Goal: Communication & Community: Answer question/provide support

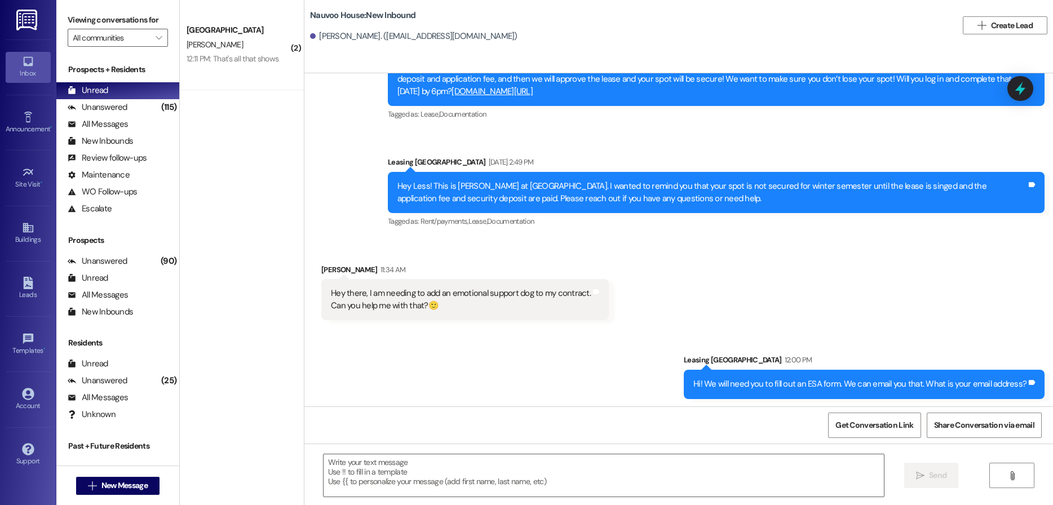
scroll to position [241, 0]
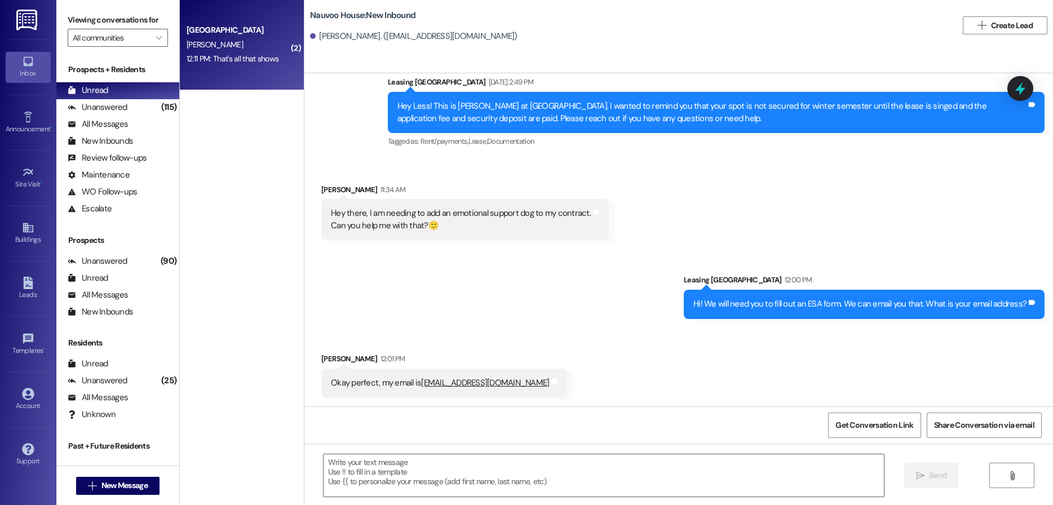
click at [234, 69] on div "Nauvoo House Prospect R. Parry 12:11 PM: That's all that shows 12:11 PM: That's…" at bounding box center [242, 45] width 124 height 90
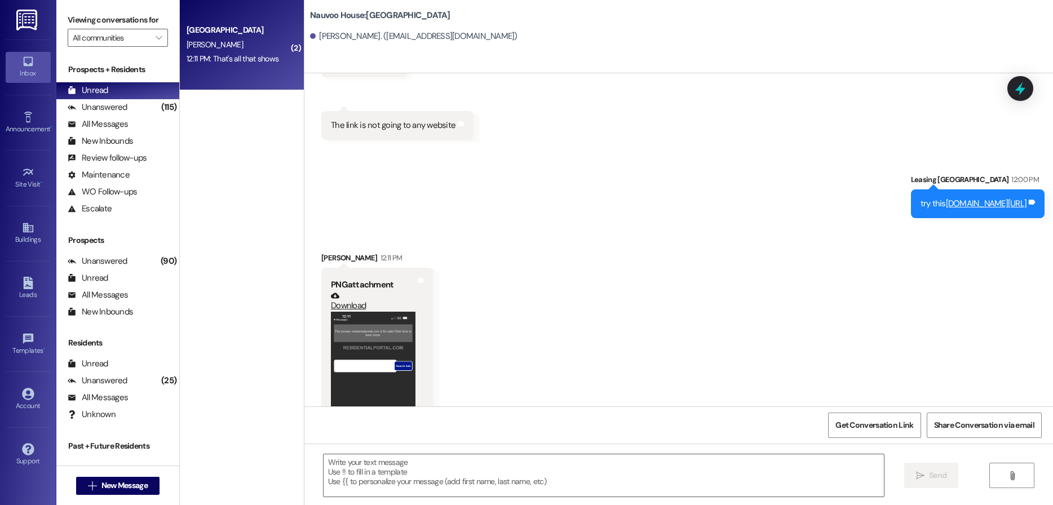
scroll to position [85, 0]
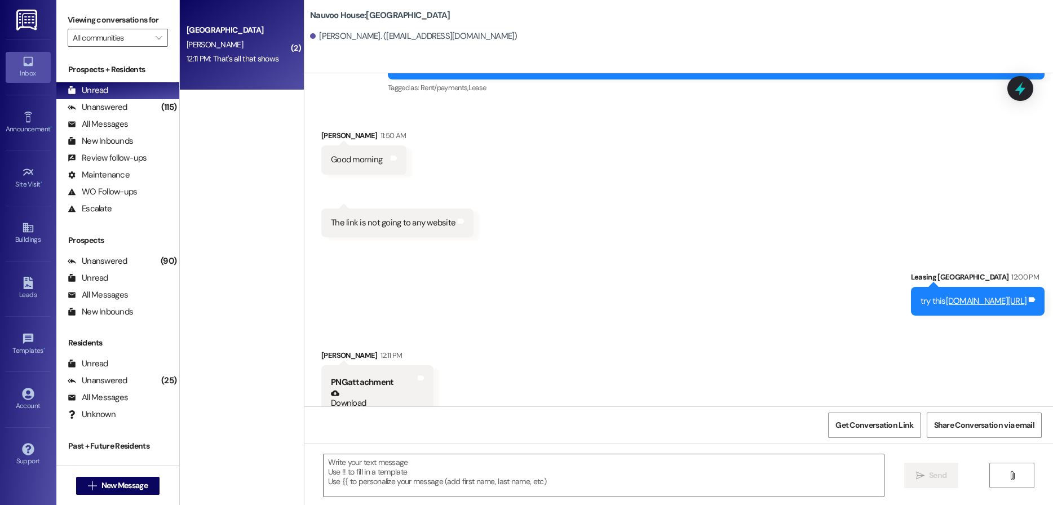
click at [946, 297] on link "[DOMAIN_NAME][URL]" at bounding box center [986, 300] width 81 height 11
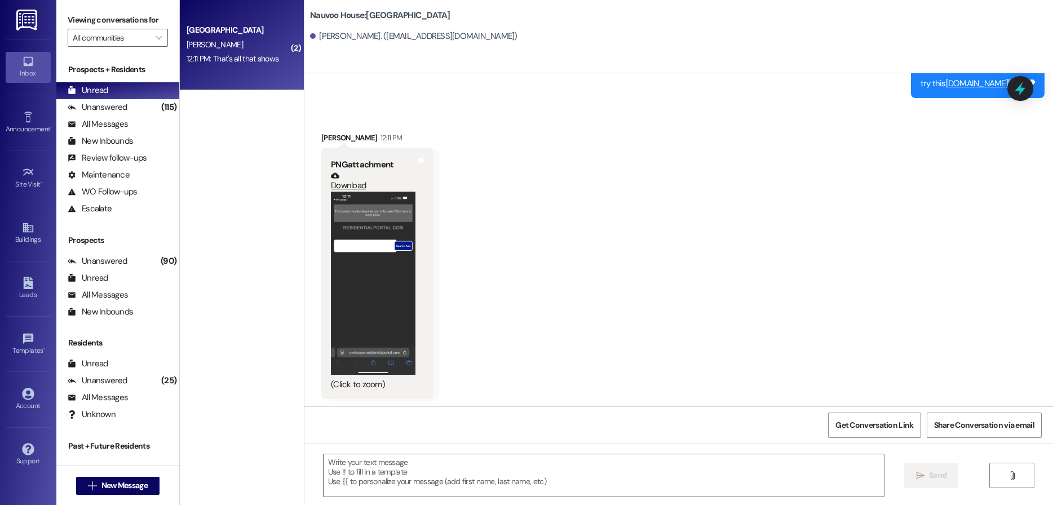
scroll to position [367, 0]
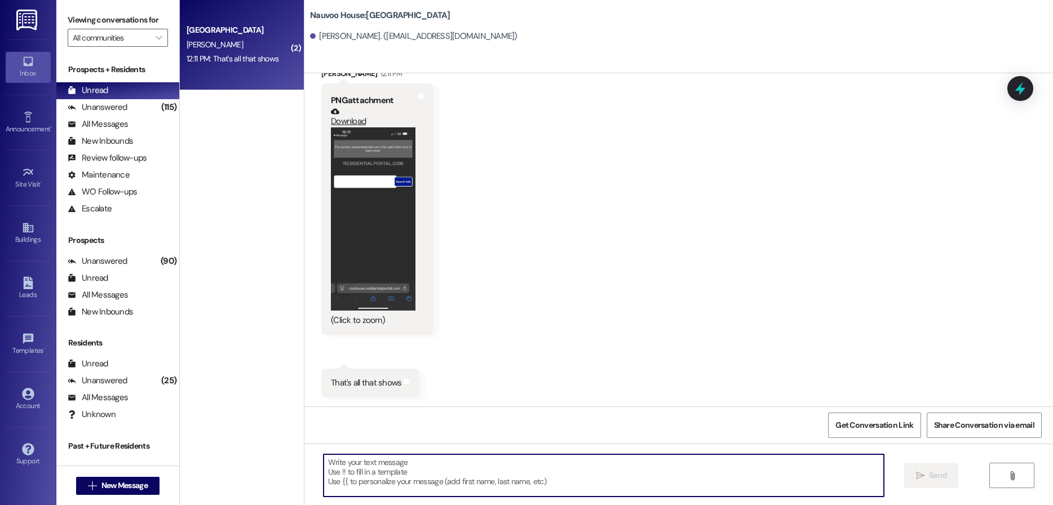
click at [404, 472] on textarea at bounding box center [604, 475] width 560 height 42
click at [759, 474] on textarea at bounding box center [604, 475] width 560 height 42
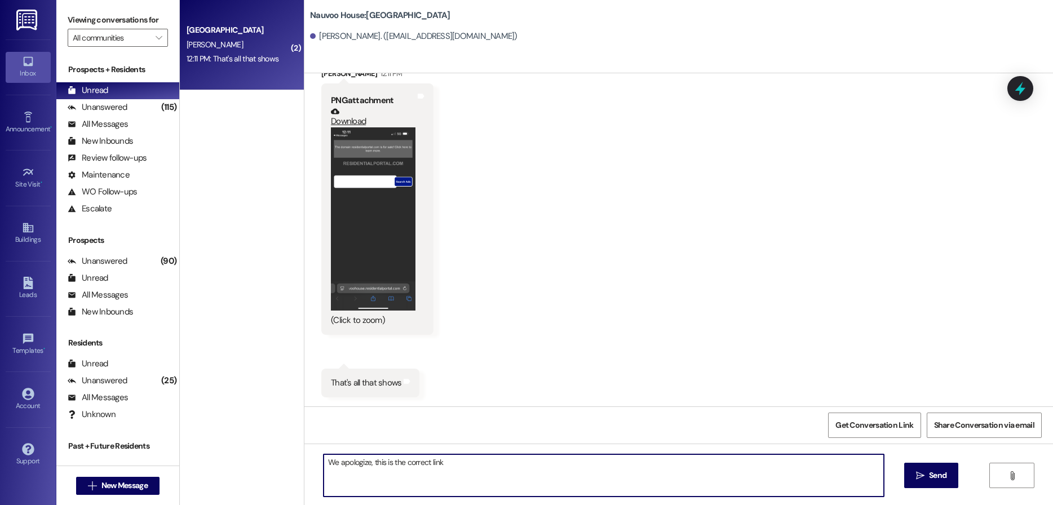
paste textarea "[URL][DOMAIN_NAME]"
type textarea "We apologize, this is the correct link https://nauvoohouse.residentportal.com/a…"
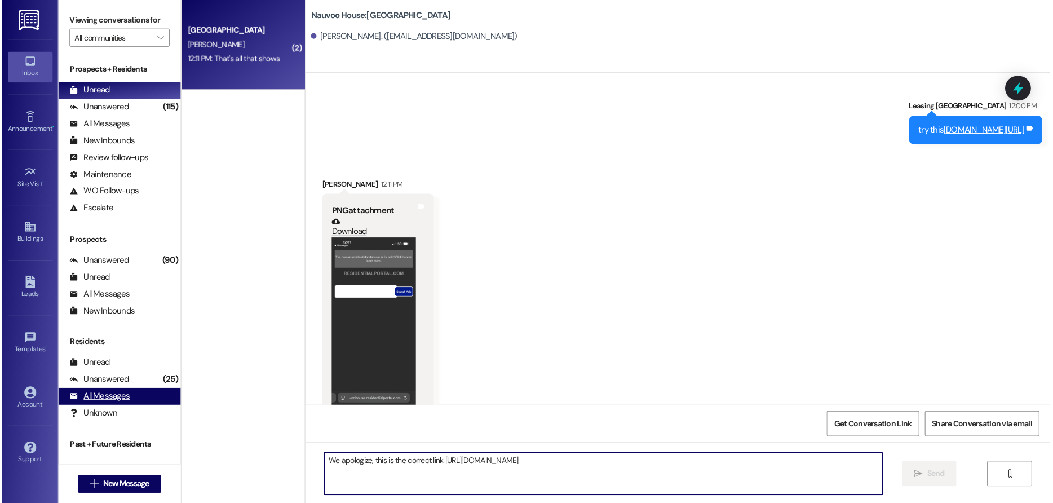
scroll to position [310, 0]
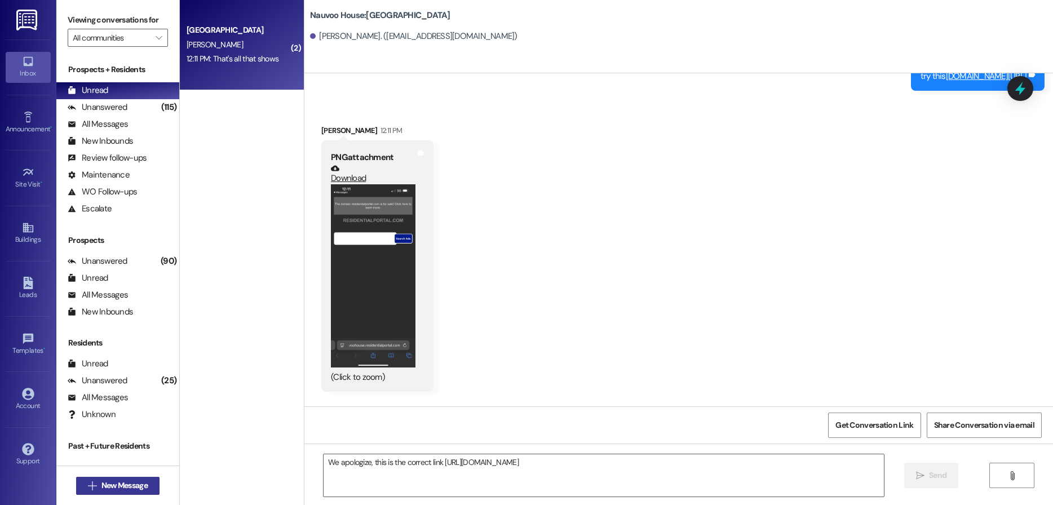
click at [101, 485] on span "New Message" at bounding box center [124, 486] width 46 height 12
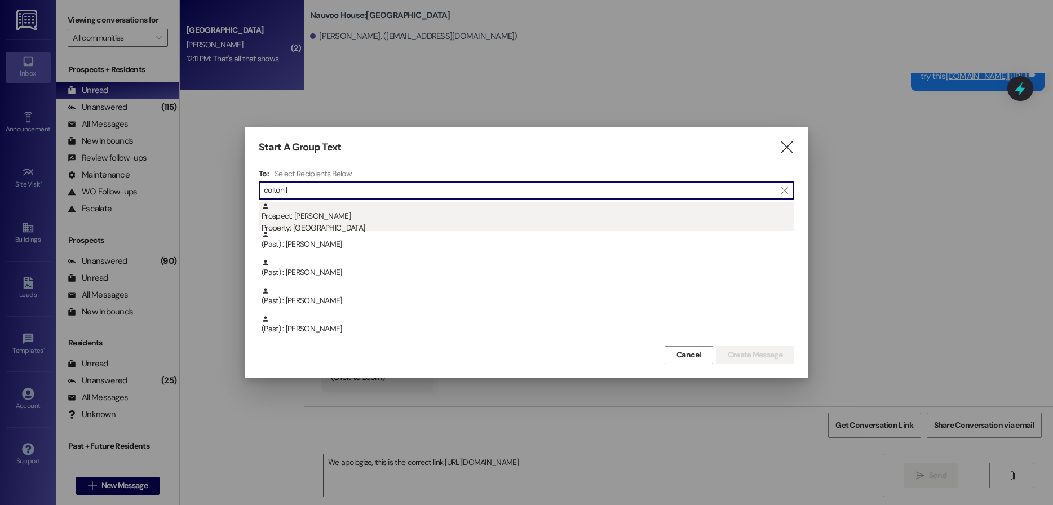
type input "colton l"
click at [383, 216] on div "Prospect: Colton Lord Property: Nauvoo House" at bounding box center [528, 218] width 533 height 32
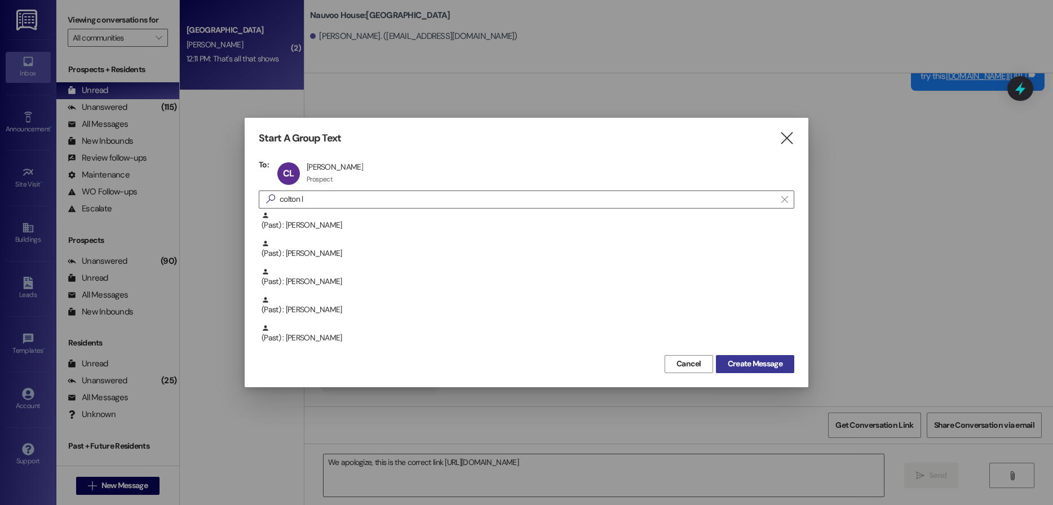
click at [778, 364] on span "Create Message" at bounding box center [755, 364] width 55 height 12
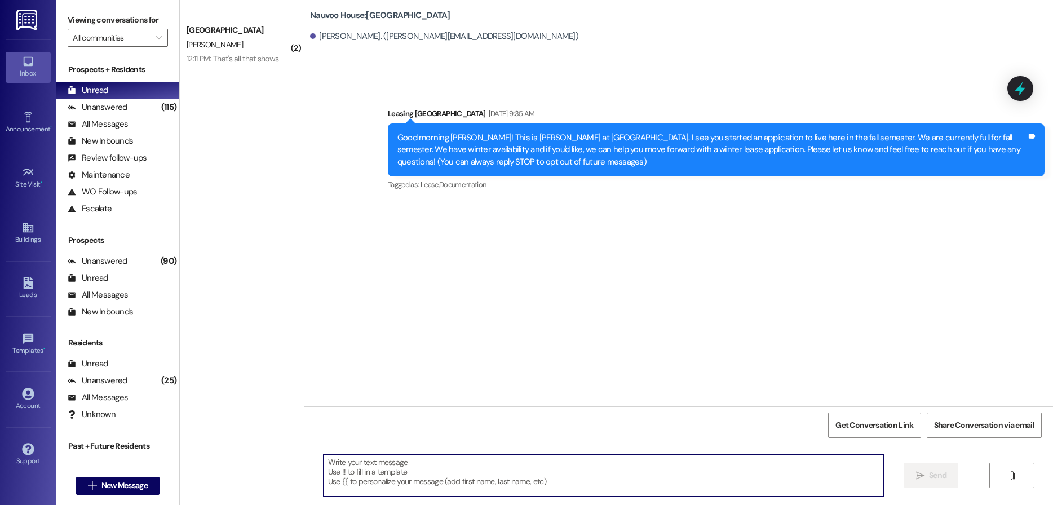
click at [372, 470] on textarea at bounding box center [604, 475] width 560 height 42
paste textarea "Hello! We have generated that lease for you to live here at [GEOGRAPHIC_DATA]! …"
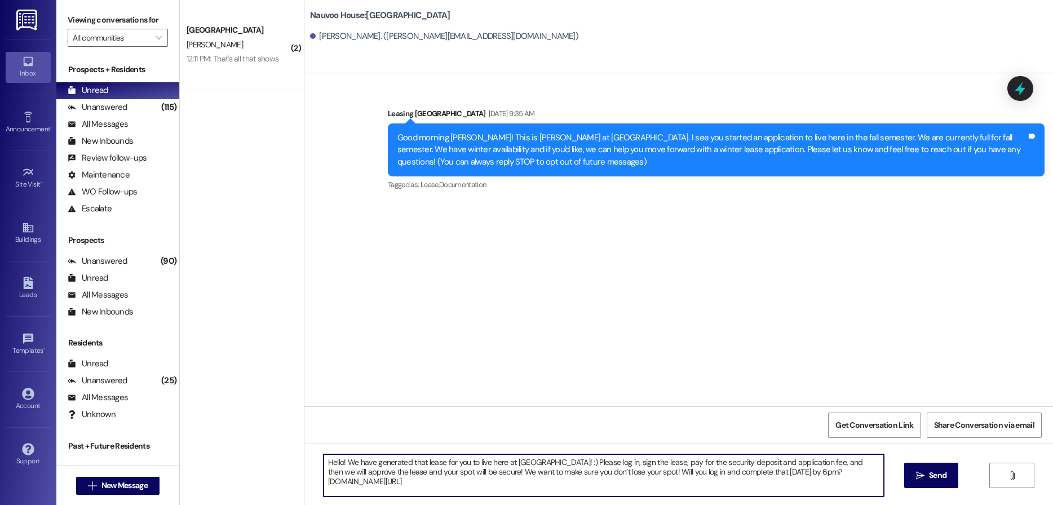
click at [337, 463] on textarea "Hello! We have generated that lease for you to live here at [GEOGRAPHIC_DATA]! …" at bounding box center [604, 475] width 560 height 42
type textarea "Hello Colton! We have generated that lease for you to live here at Nauvoo House…"
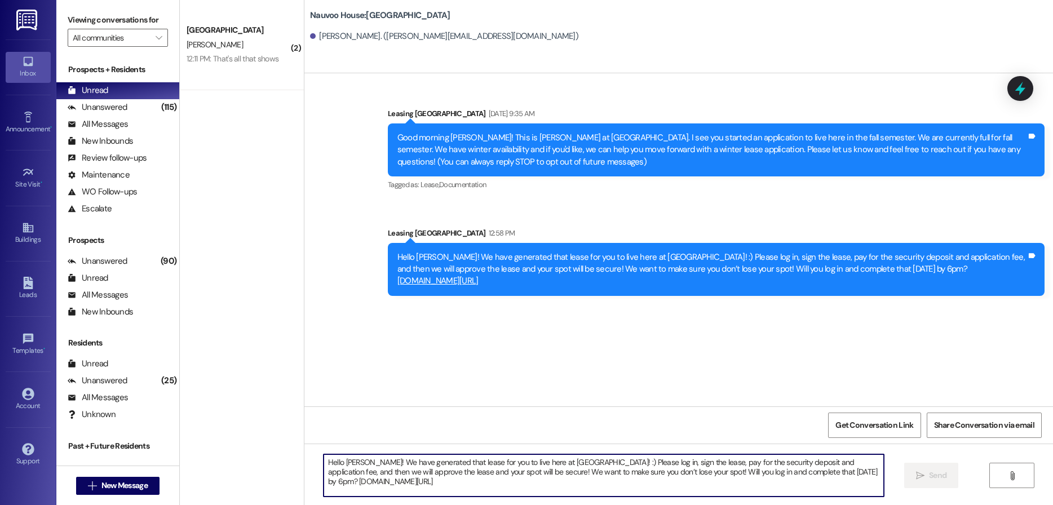
click at [353, 476] on textarea "Hello Colton! We have generated that lease for you to live here at Nauvoo House…" at bounding box center [604, 475] width 560 height 42
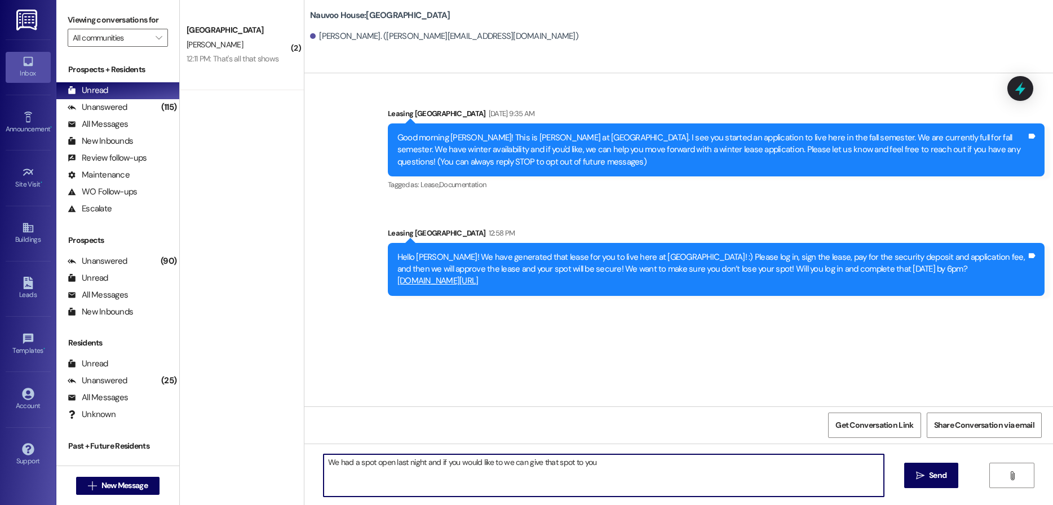
type textarea "We had a spot open last night and if you would like to we can give that spot to…"
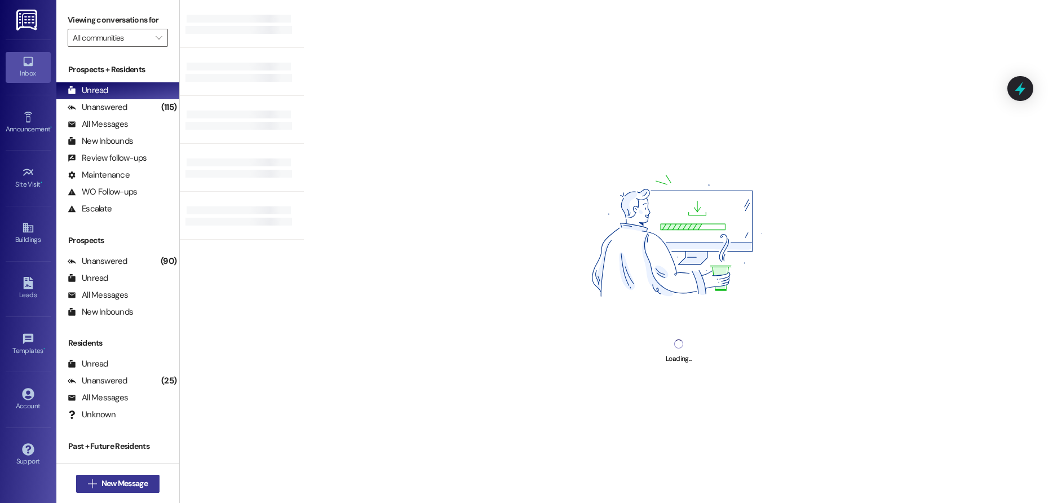
click at [115, 480] on span "New Message" at bounding box center [124, 484] width 46 height 12
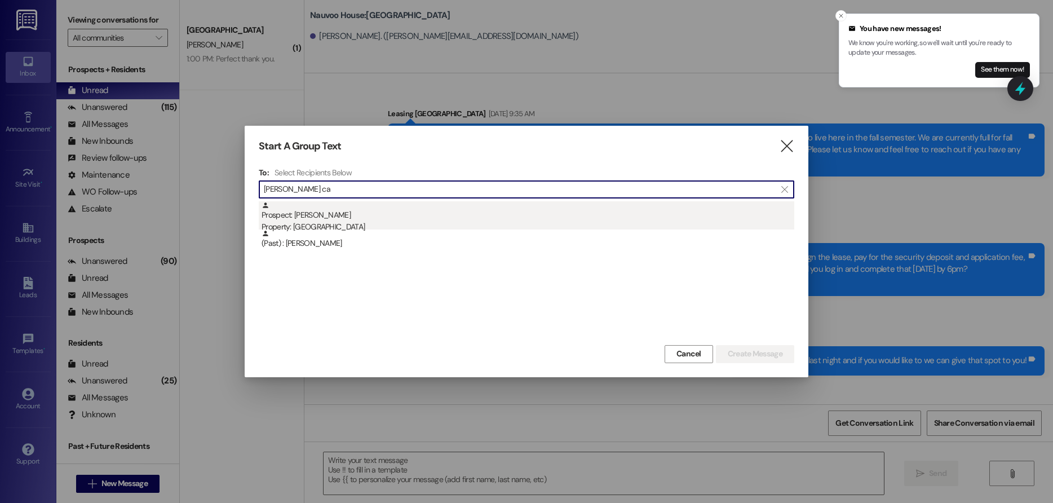
type input "samantha ca"
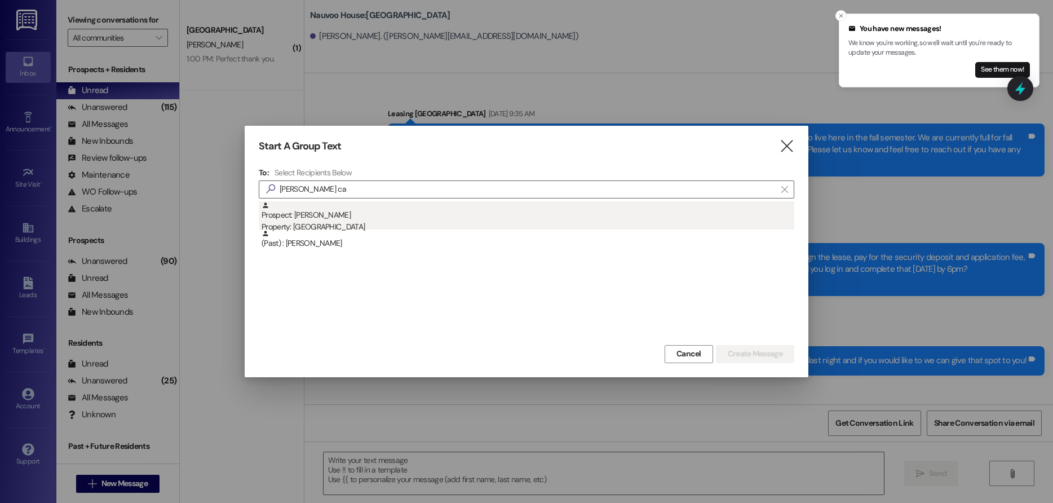
click at [379, 219] on div "Prospect: Samantha Carter Property: Nauvoo House" at bounding box center [528, 217] width 533 height 32
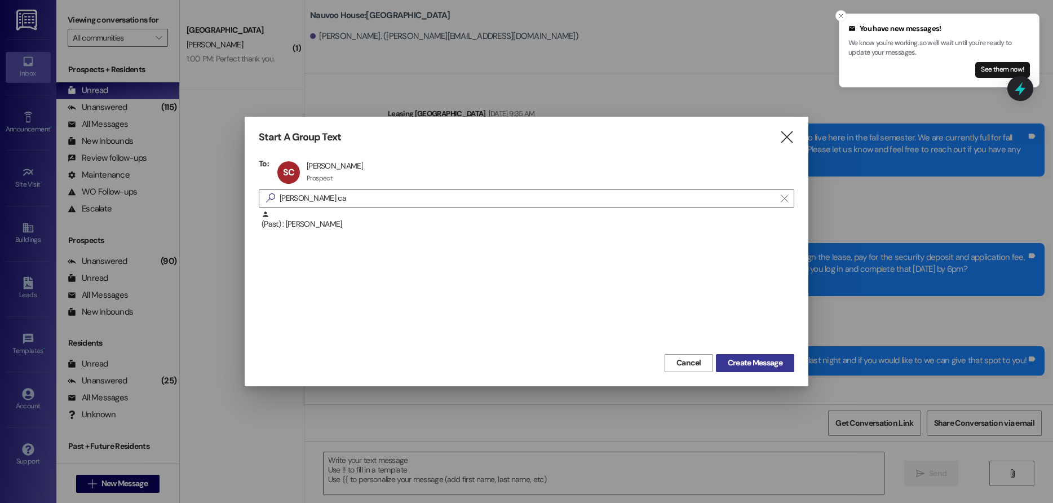
click at [746, 360] on span "Create Message" at bounding box center [755, 363] width 55 height 12
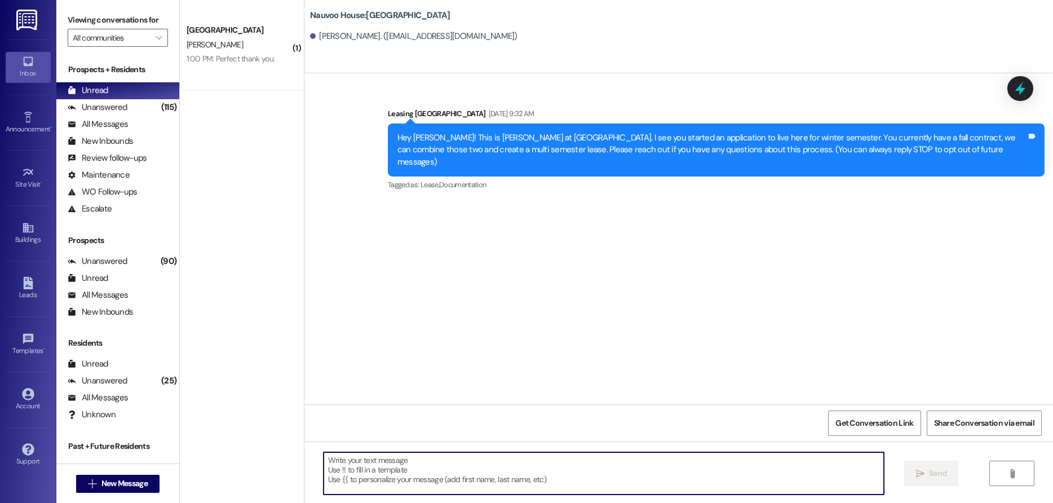
click at [405, 484] on textarea at bounding box center [604, 473] width 560 height 42
paste textarea "Hello! We have generated that lease for you to live here at [GEOGRAPHIC_DATA]! …"
type textarea "Hello! We have generated that lease for you to live here at [GEOGRAPHIC_DATA]! …"
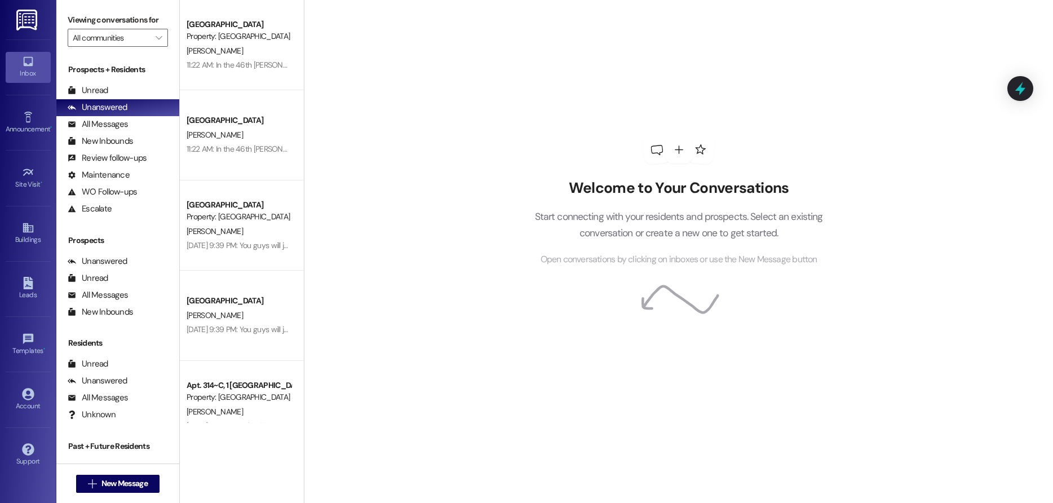
click at [470, 466] on div "Welcome to Your Conversations Start connecting with your residents and prospect…" at bounding box center [678, 251] width 749 height 503
click at [96, 93] on div "Unread" at bounding box center [88, 91] width 41 height 12
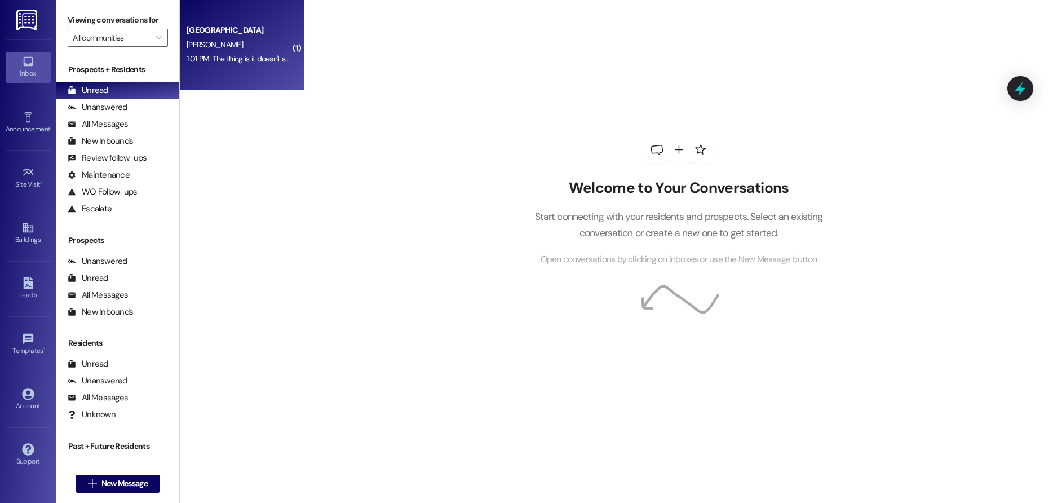
click at [201, 52] on div "1:01 PM: The thing is it doesn't say what apartment I'll be renting right? 1:01…" at bounding box center [239, 59] width 107 height 14
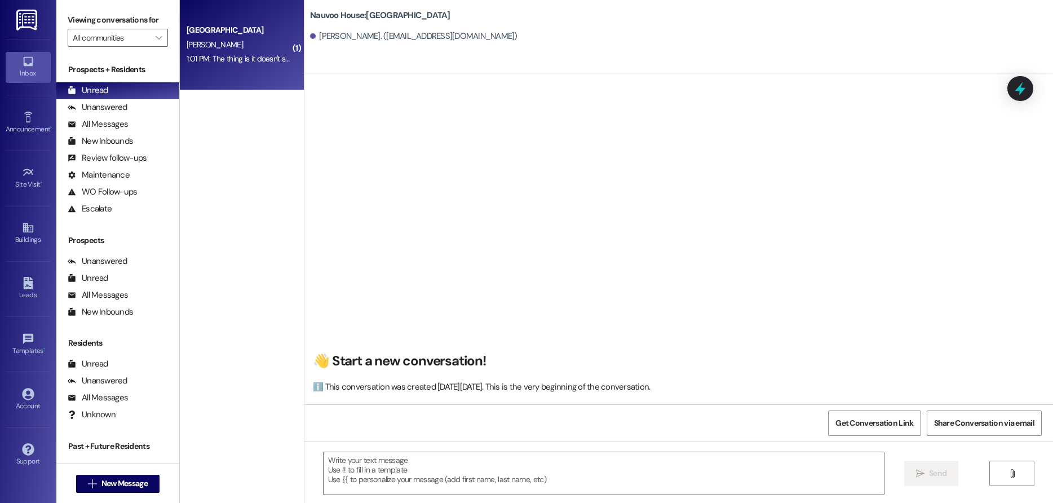
scroll to position [590, 0]
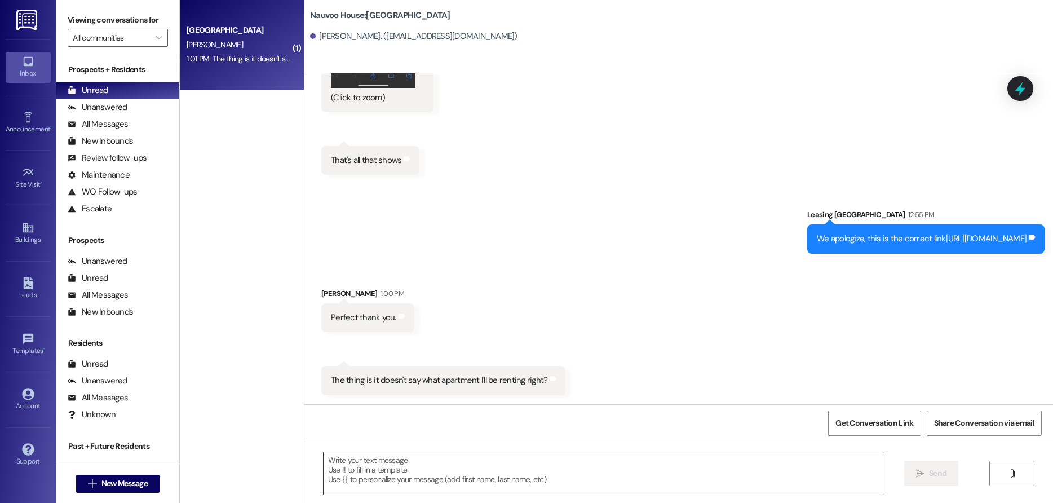
click at [464, 474] on textarea at bounding box center [604, 473] width 560 height 42
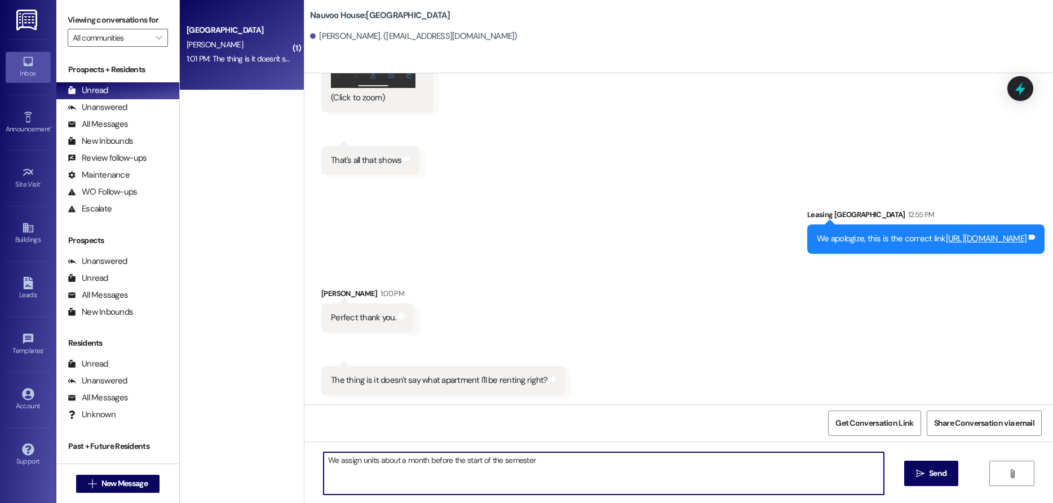
type textarea "We assign units about a month before the start of the semester."
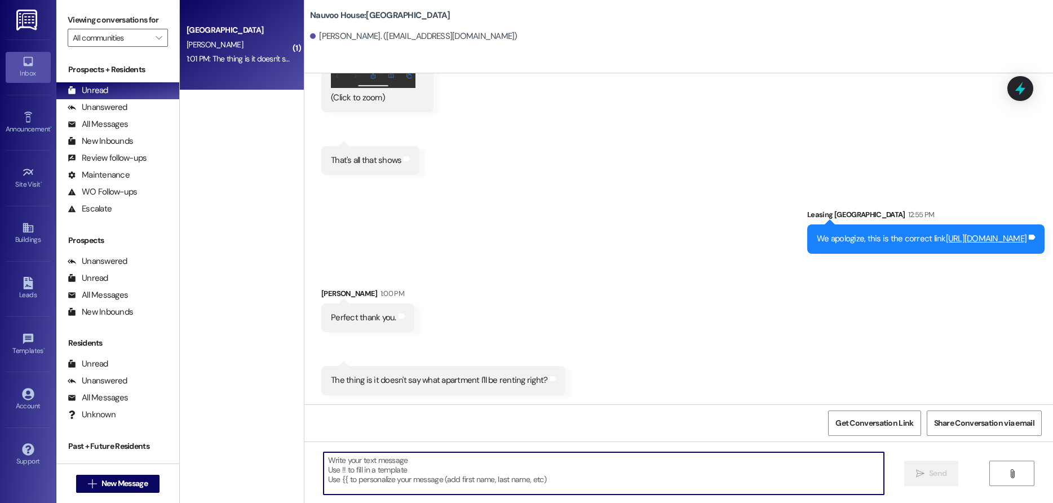
scroll to position [589, 0]
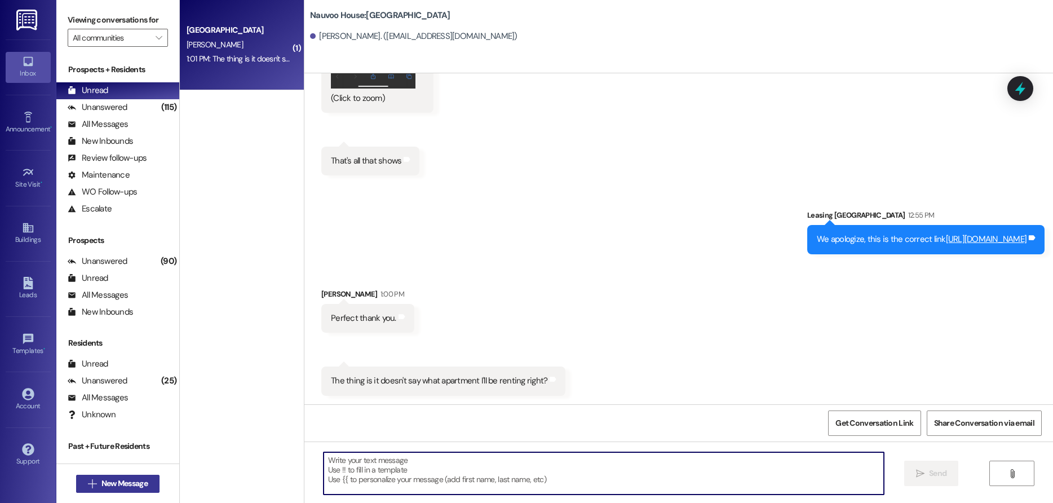
click at [112, 479] on span "New Message" at bounding box center [124, 484] width 46 height 12
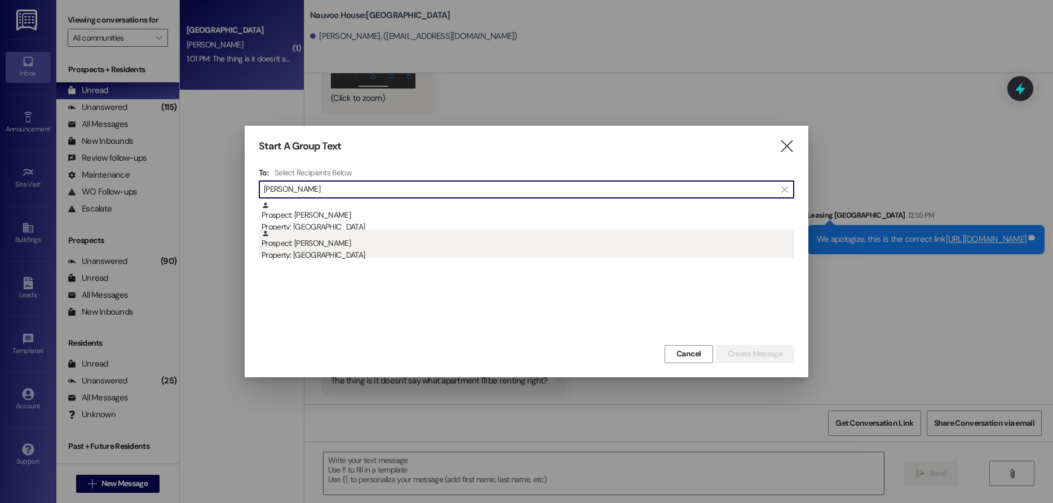
type input "[PERSON_NAME]"
click at [326, 251] on div "Property: [GEOGRAPHIC_DATA]" at bounding box center [528, 255] width 533 height 12
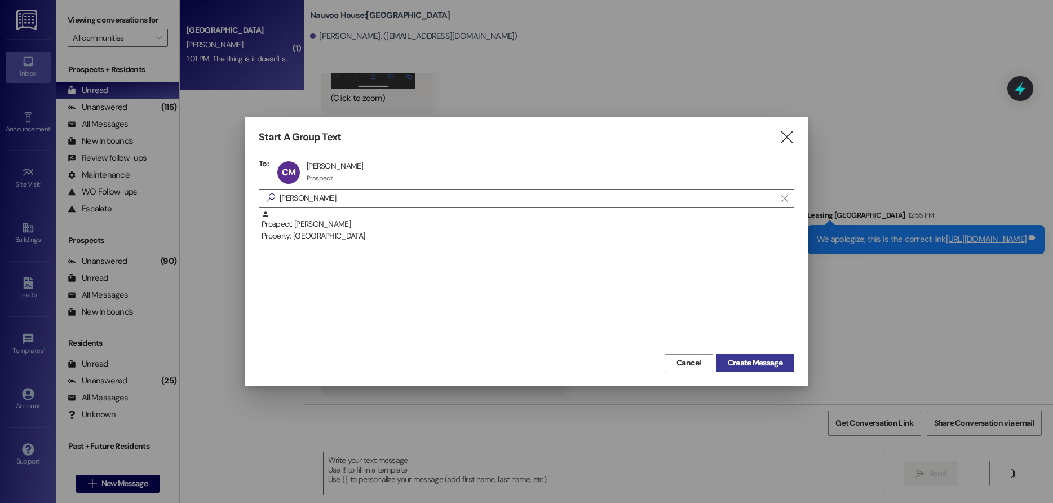
click at [761, 360] on span "Create Message" at bounding box center [755, 363] width 55 height 12
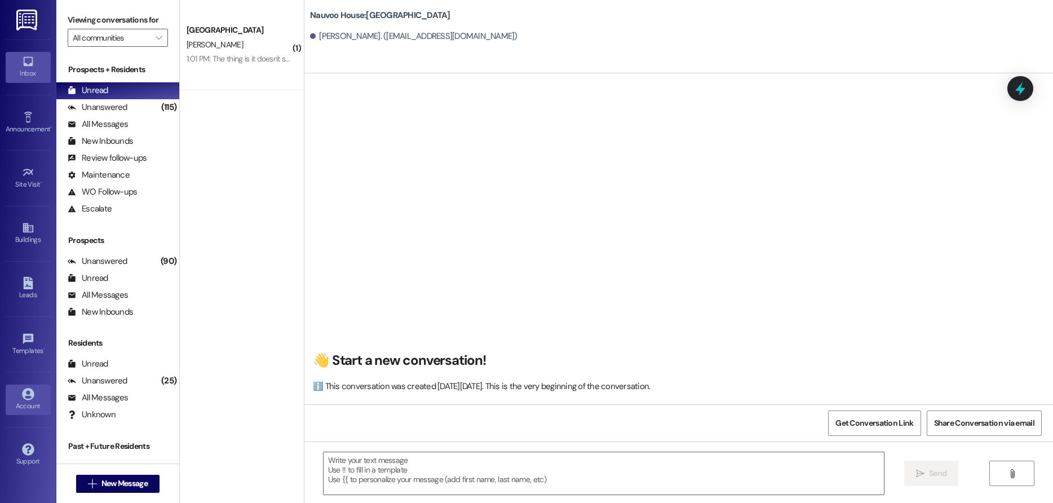
scroll to position [1, 0]
click at [413, 456] on textarea at bounding box center [604, 473] width 560 height 42
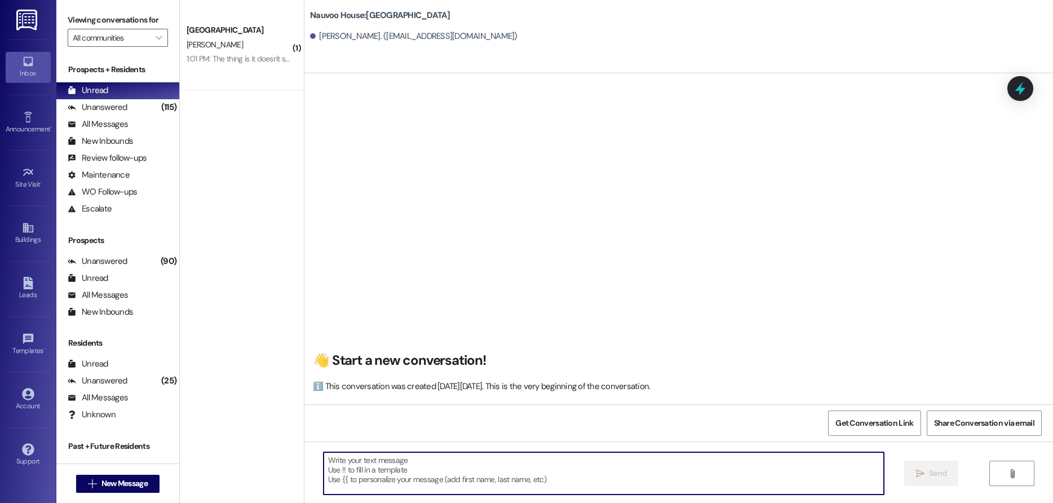
paste textarea "We saw you’ve got an application in the works, and we’re so excited that you ar…"
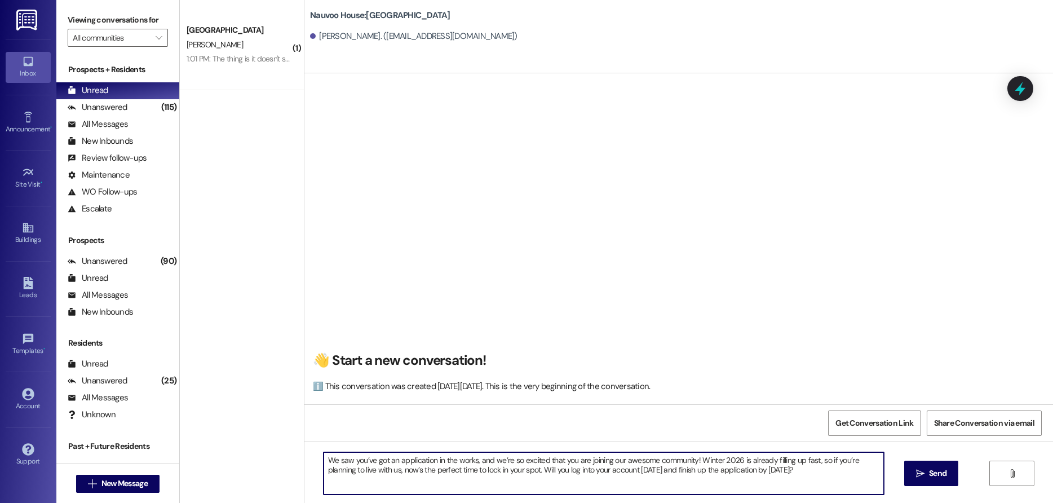
click at [325, 462] on textarea "We saw you’ve got an application in the works, and we’re so excited that you ar…" at bounding box center [604, 473] width 560 height 42
type textarea "[PERSON_NAME], this is [PERSON_NAME] with Nauvoo House! We saw you’ve got an ap…"
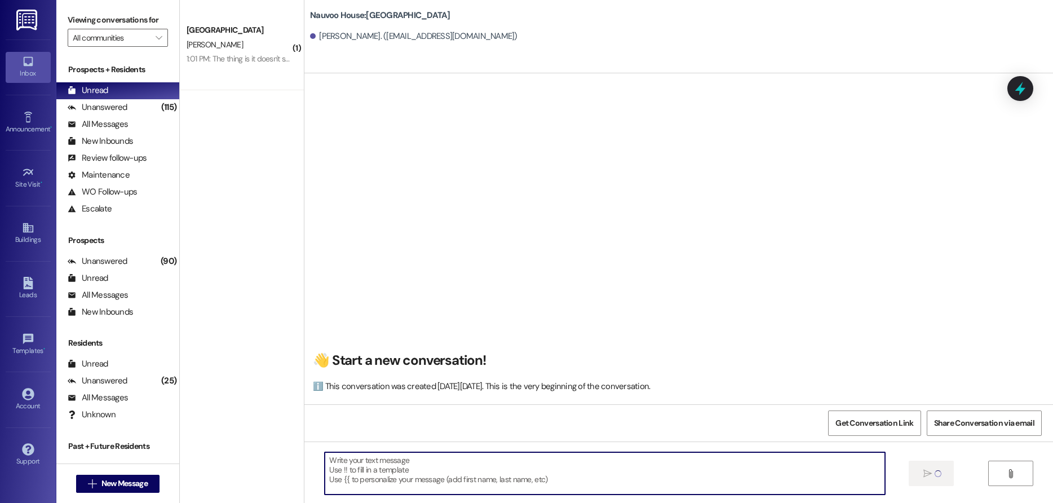
scroll to position [0, 0]
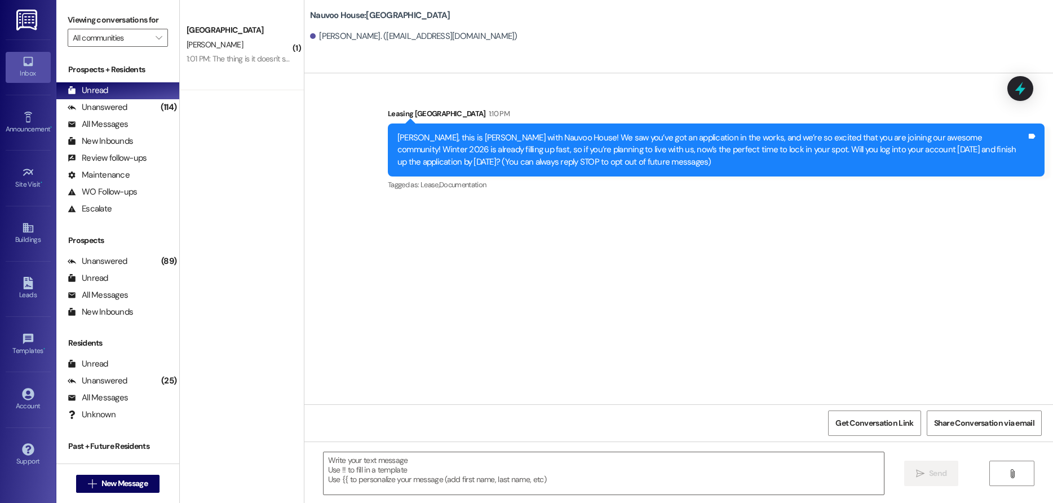
click at [115, 494] on div " New Message" at bounding box center [117, 484] width 83 height 28
click at [118, 484] on span "New Message" at bounding box center [124, 484] width 46 height 12
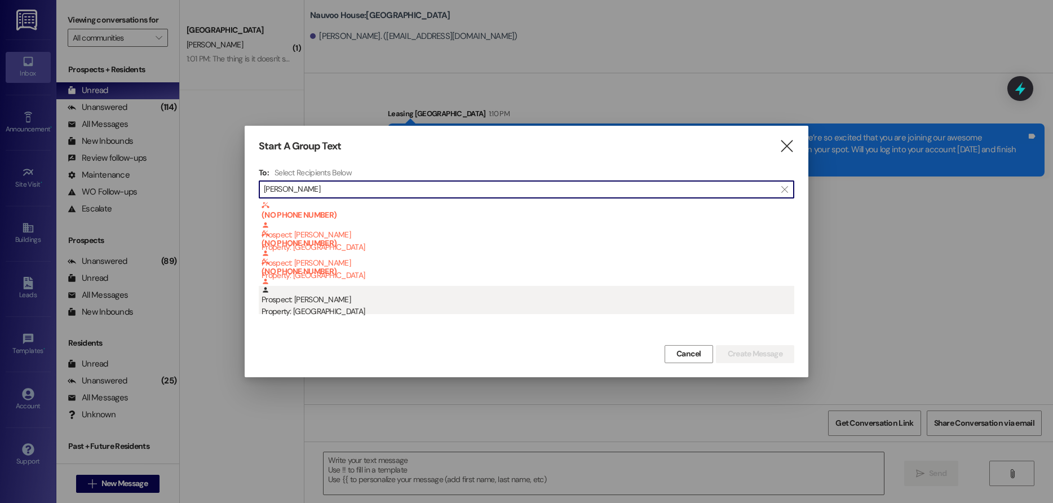
type input "[PERSON_NAME]"
click at [417, 308] on div "Property: [GEOGRAPHIC_DATA]" at bounding box center [528, 312] width 533 height 12
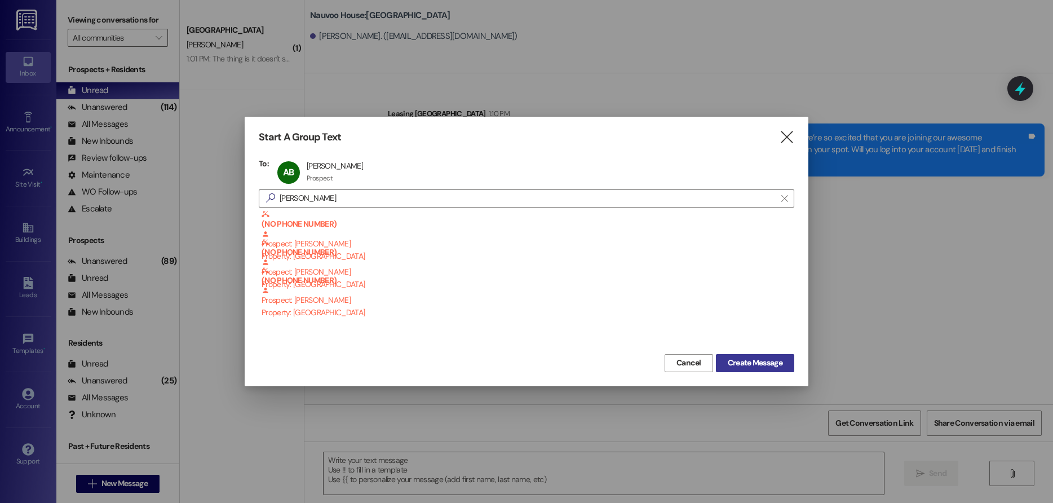
click at [753, 362] on span "Create Message" at bounding box center [755, 363] width 55 height 12
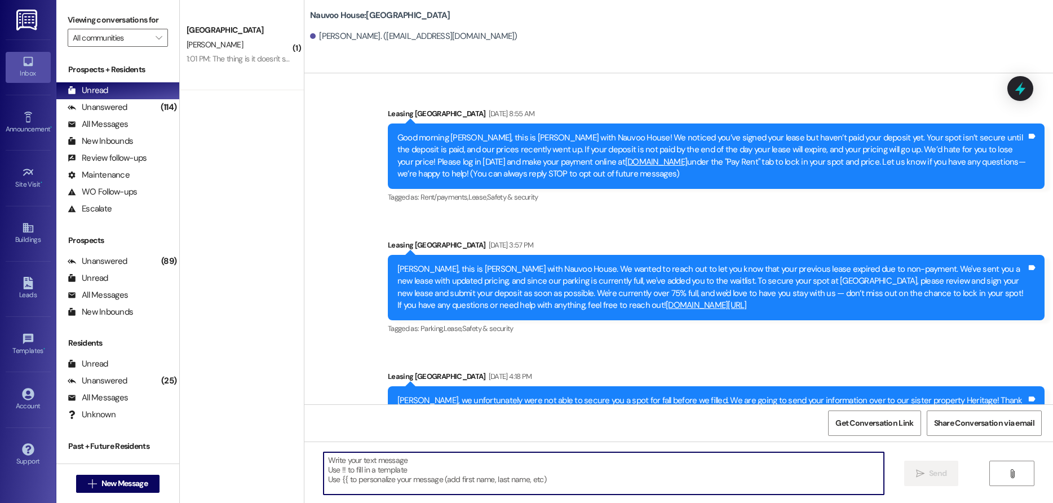
click at [398, 483] on textarea at bounding box center [604, 473] width 560 height 42
paste textarea "Hello! We have generated that lease for you to live here at [GEOGRAPHIC_DATA]! …"
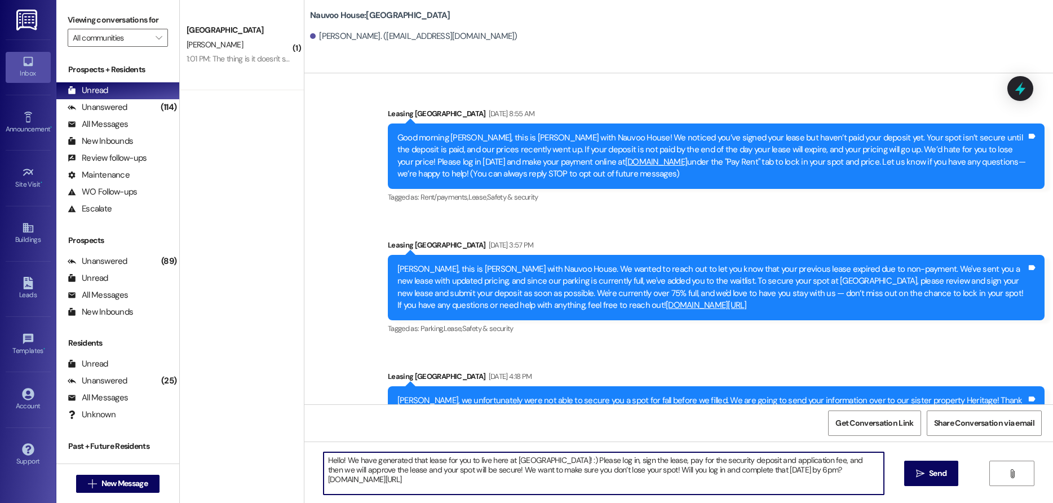
click at [337, 462] on textarea "Hello! We have generated that lease for you to live here at [GEOGRAPHIC_DATA]! …" at bounding box center [604, 473] width 560 height 42
click at [664, 482] on textarea "Hello [PERSON_NAME]! We have generated that lease for you to live here at [GEOG…" at bounding box center [604, 473] width 560 height 42
drag, startPoint x: 303, startPoint y: 458, endPoint x: 373, endPoint y: 449, distance: 70.4
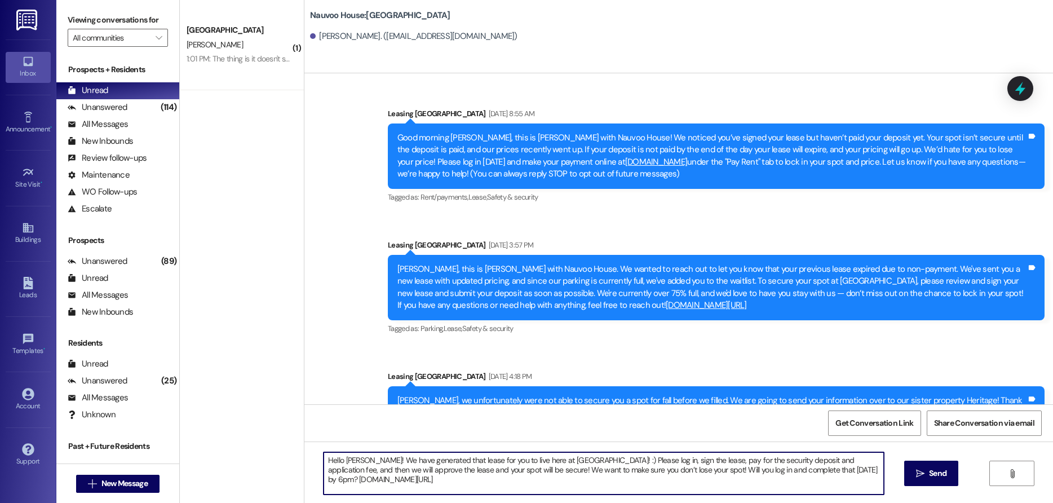
click at [306, 458] on div "Hello [PERSON_NAME]! We have generated that lease for you to live here at [GEOG…" at bounding box center [678, 484] width 749 height 85
type textarea "Hello [PERSON_NAME]! We have generated that lease for you to live here at [GEOG…"
click at [937, 482] on button " Send" at bounding box center [931, 473] width 55 height 25
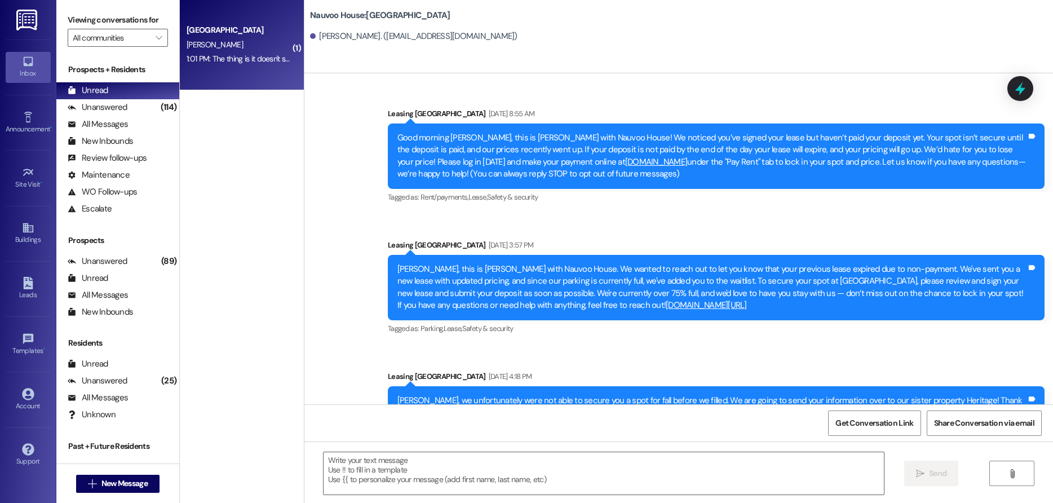
scroll to position [56, 0]
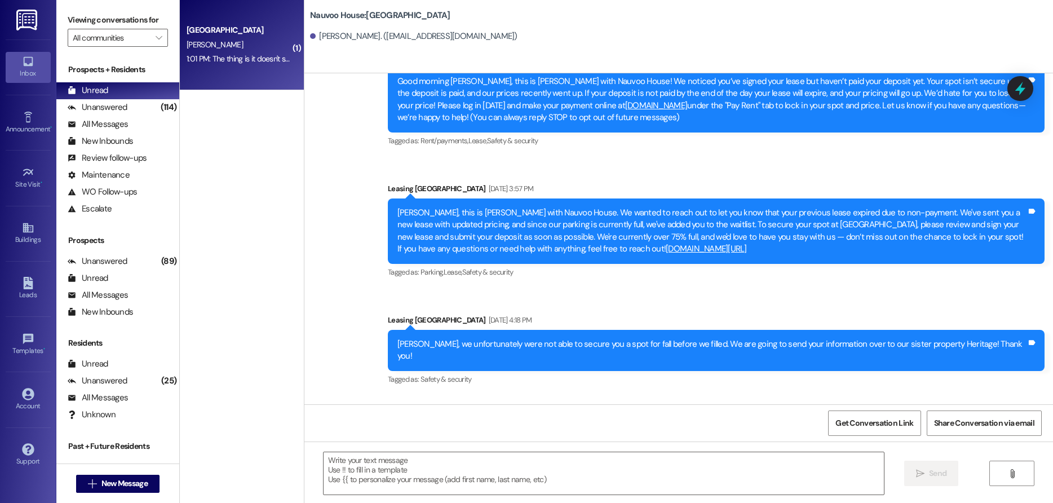
click at [230, 75] on div "[GEOGRAPHIC_DATA] Prospect [PERSON_NAME] 1:01 PM: The thing is it doesn't say w…" at bounding box center [242, 45] width 124 height 90
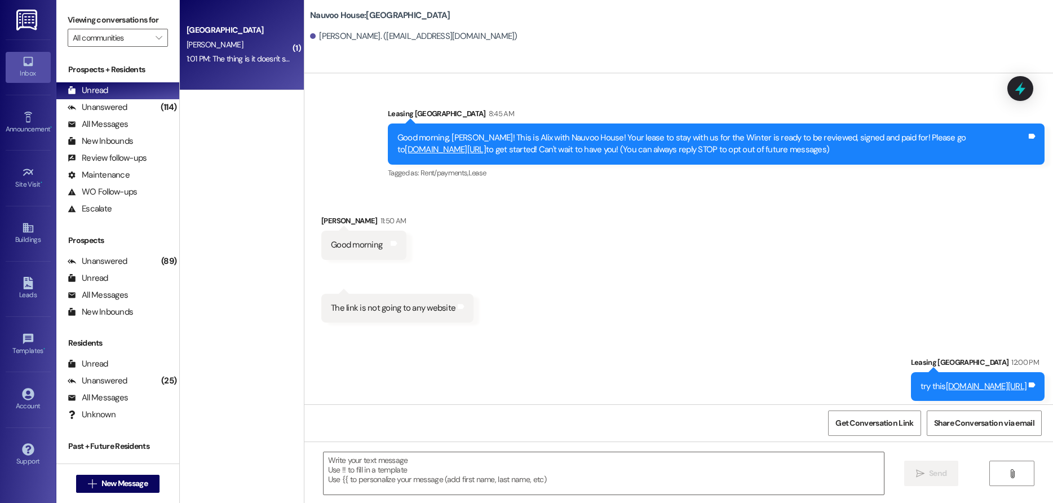
scroll to position [810, 0]
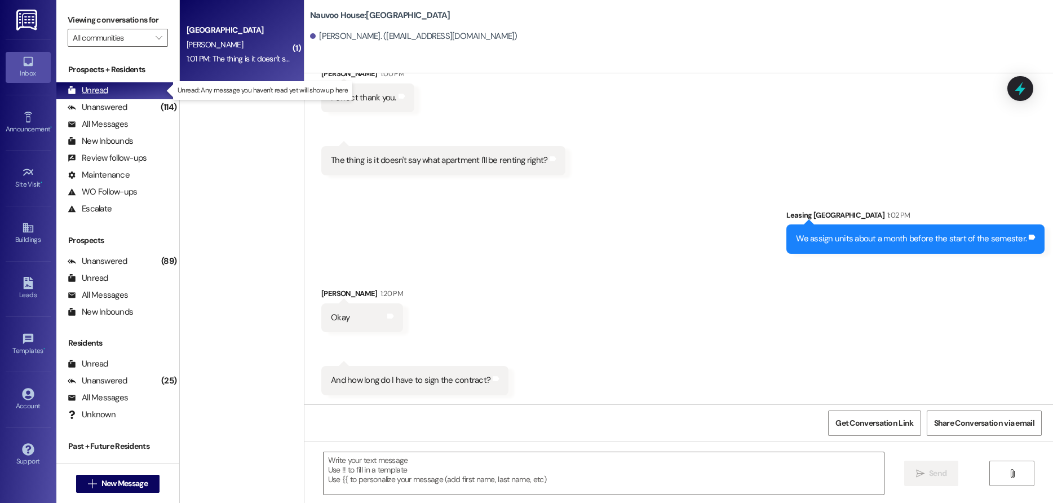
click at [109, 91] on div "Unread (0)" at bounding box center [117, 90] width 123 height 17
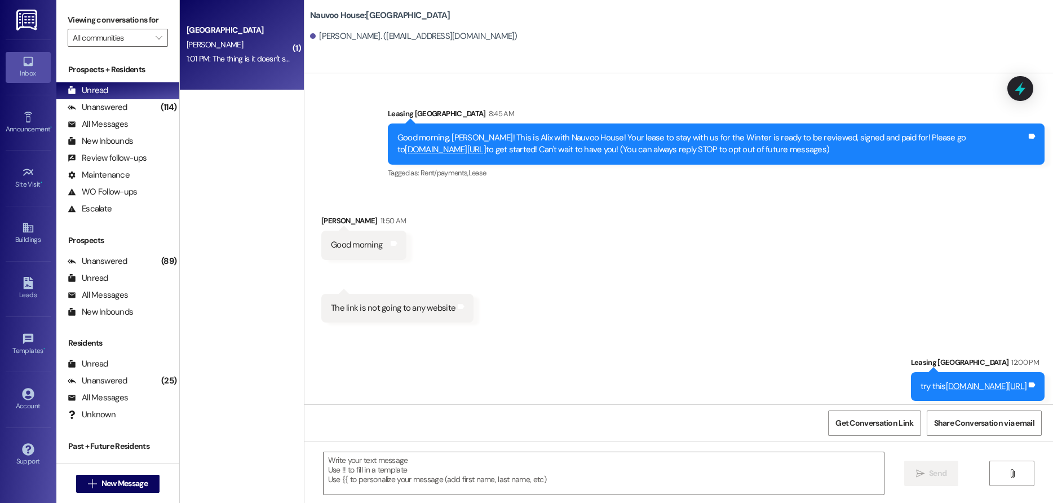
scroll to position [809, 0]
